Goal: Task Accomplishment & Management: Manage account settings

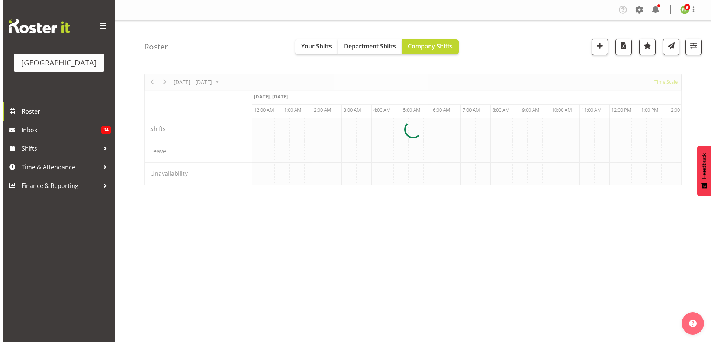
scroll to position [0, 2857]
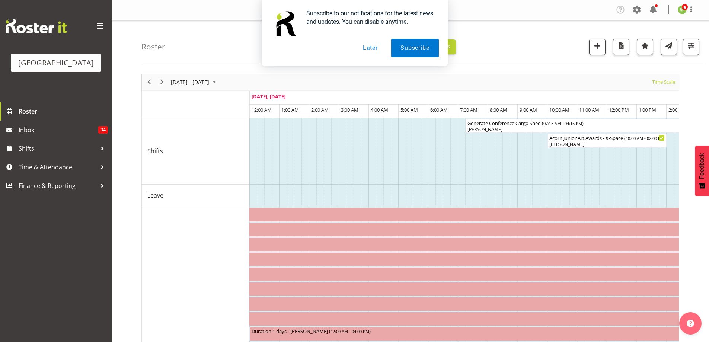
click at [368, 49] on button "Later" at bounding box center [369, 48] width 33 height 19
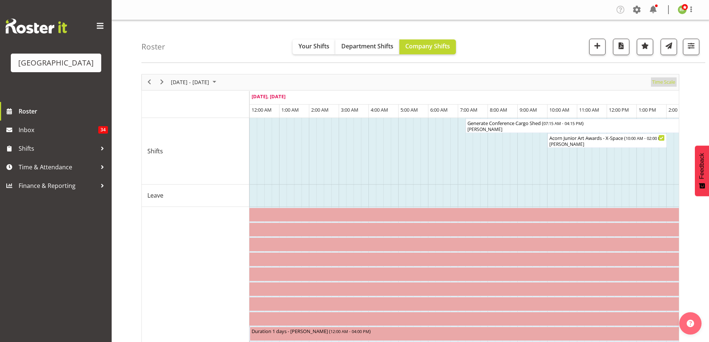
click at [669, 84] on span "Time Scale" at bounding box center [663, 81] width 25 height 9
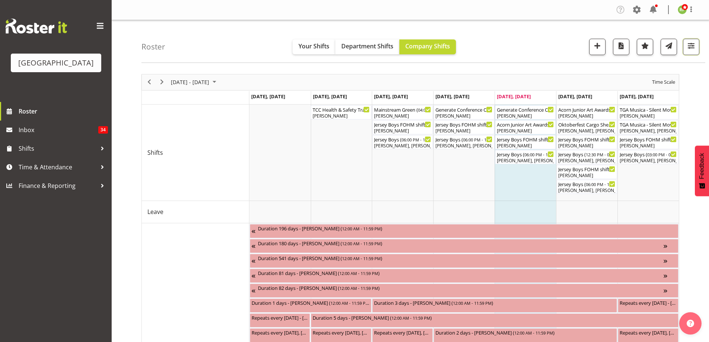
drag, startPoint x: 690, startPoint y: 48, endPoint x: 687, endPoint y: 55, distance: 7.8
click at [691, 48] on span "button" at bounding box center [691, 46] width 10 height 10
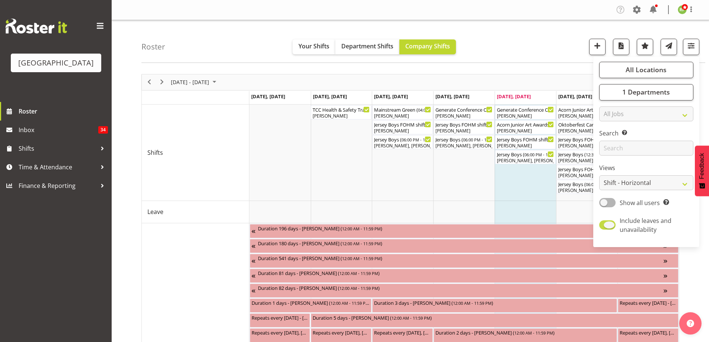
click at [611, 227] on span at bounding box center [607, 224] width 16 height 9
click at [604, 227] on input "Include leaves and unavailability" at bounding box center [601, 224] width 5 height 5
checkbox input "false"
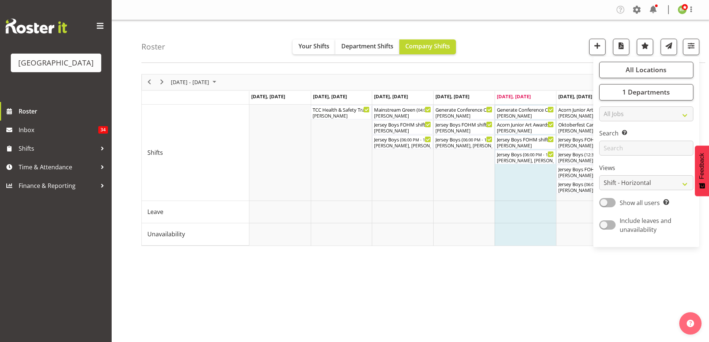
click at [523, 41] on div "Roster Your Shifts Department Shifts Company Shifts All Locations [GEOGRAPHIC_D…" at bounding box center [423, 41] width 564 height 43
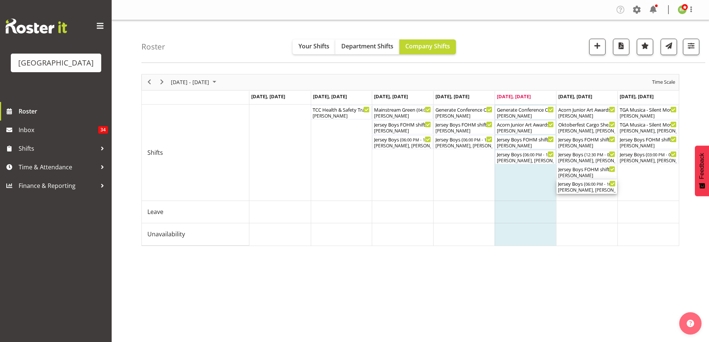
click at [584, 189] on div "[PERSON_NAME], [PERSON_NAME], [PERSON_NAME], [PERSON_NAME], [PERSON_NAME], [PER…" at bounding box center [587, 190] width 58 height 7
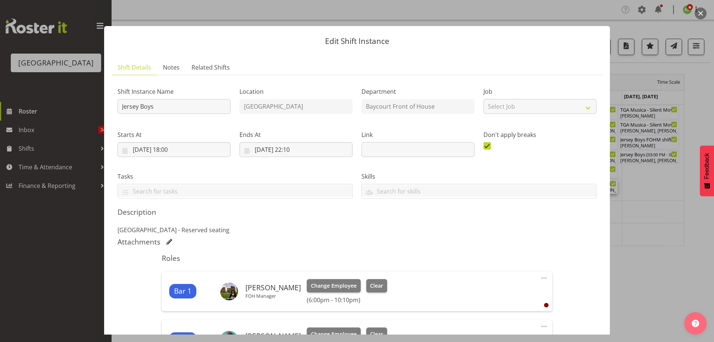
click at [699, 16] on button "button" at bounding box center [701, 13] width 12 height 12
